Goal: Task Accomplishment & Management: Manage account settings

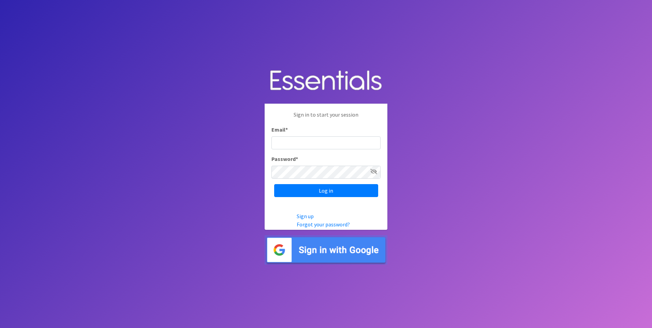
click at [294, 141] on input "Email *" at bounding box center [325, 142] width 109 height 13
type input "aornelas@capoc.org"
click at [320, 188] on input "Log in" at bounding box center [326, 190] width 104 height 13
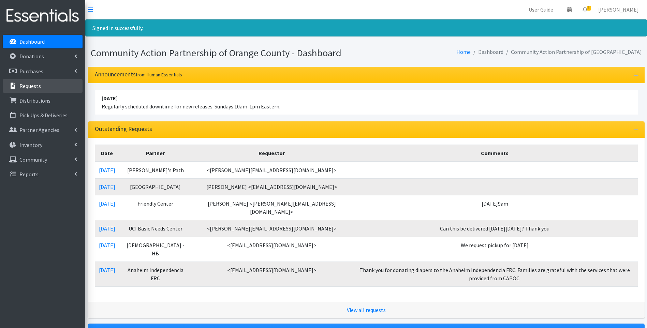
click at [40, 81] on link "Requests" at bounding box center [43, 86] width 80 height 14
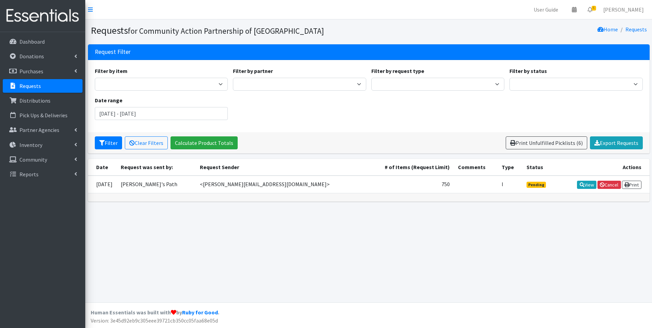
click at [38, 87] on p "Requests" at bounding box center [29, 85] width 21 height 7
click at [39, 43] on p "Dashboard" at bounding box center [31, 41] width 25 height 7
